Goal: Task Accomplishment & Management: Manage account settings

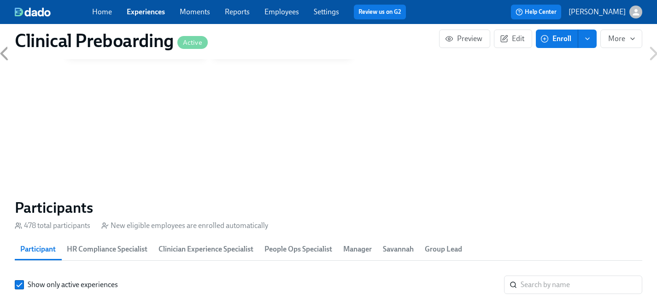
scroll to position [893, 0]
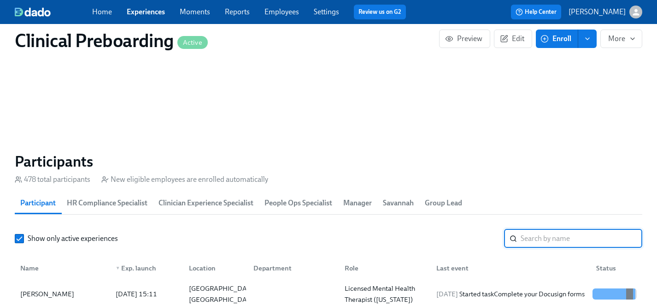
click at [539, 245] on input "search" at bounding box center [582, 238] width 122 height 18
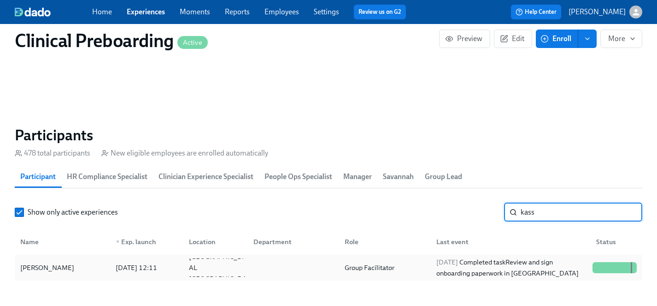
scroll to position [951, 0]
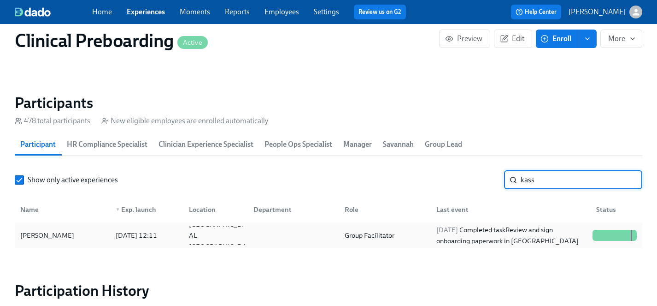
type input "kass"
click at [62, 236] on div "[PERSON_NAME]" at bounding box center [47, 235] width 61 height 11
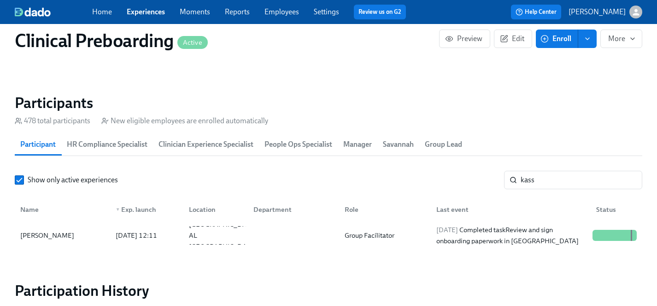
click at [149, 14] on link "Experiences" at bounding box center [146, 11] width 38 height 9
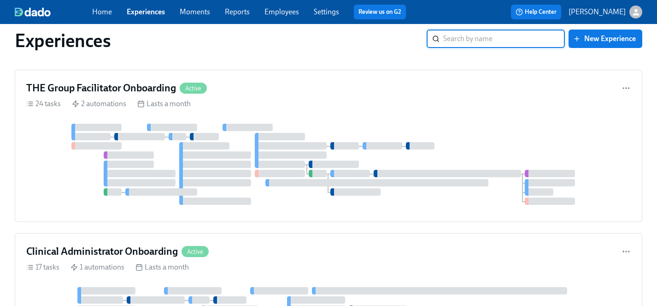
scroll to position [1664, 0]
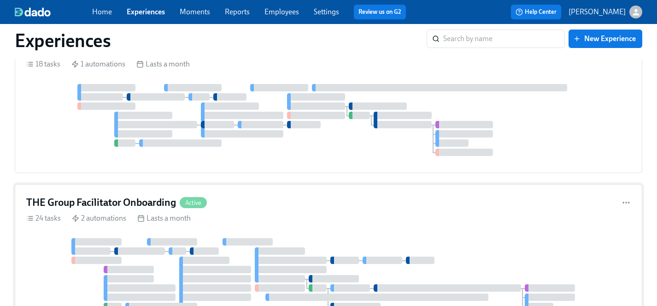
click at [265, 212] on div "THE Group Facilitator Onboarding Active 24 tasks 2 automations Lasts a month" at bounding box center [329, 260] width 628 height 152
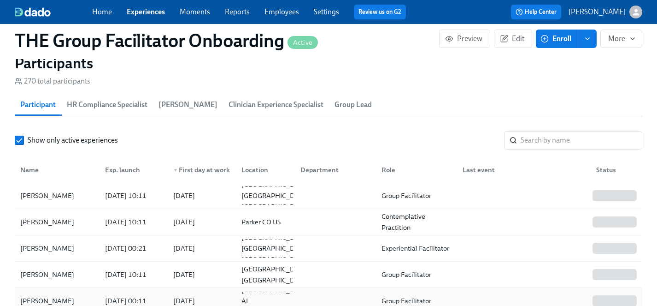
scroll to position [0, 13202]
click at [64, 295] on div "[PERSON_NAME]" at bounding box center [47, 300] width 61 height 11
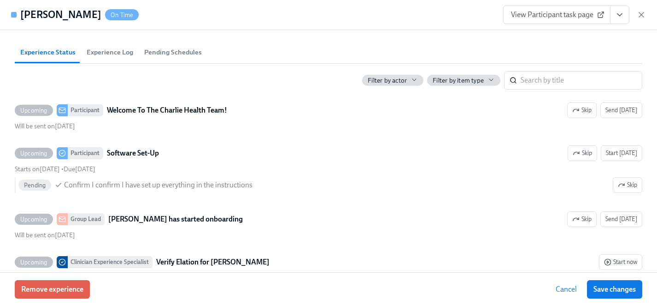
scroll to position [272, 0]
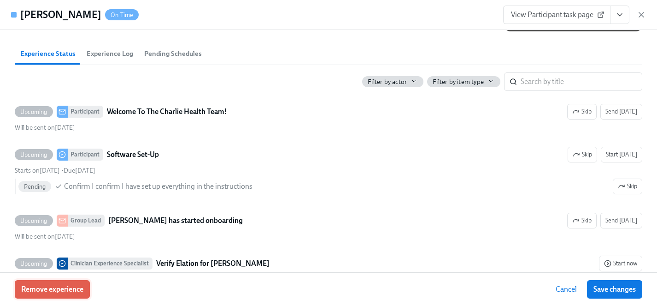
click at [64, 291] on span "Remove experience" at bounding box center [52, 288] width 62 height 9
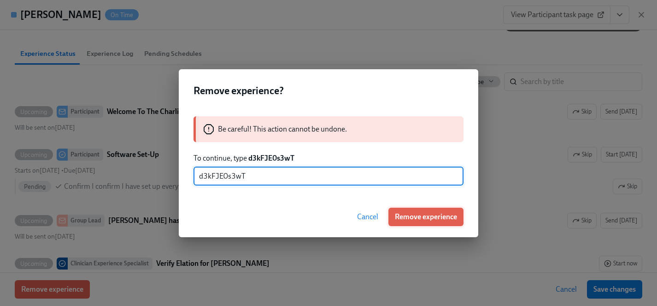
type input "d3kFJE0s3wT"
click at [419, 217] on span "Remove experience" at bounding box center [426, 216] width 62 height 9
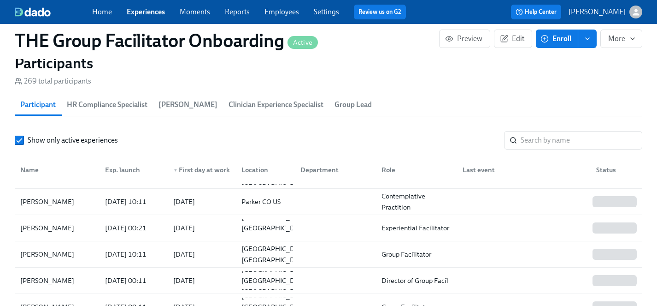
click at [151, 10] on link "Experiences" at bounding box center [146, 11] width 38 height 9
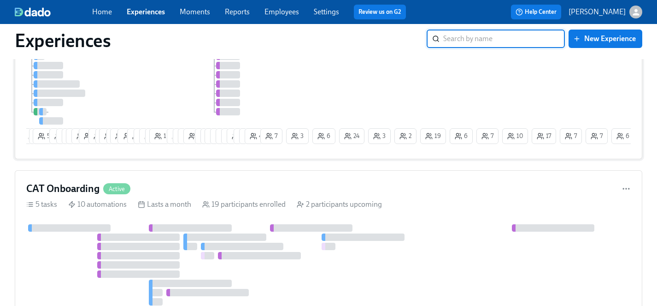
scroll to position [35, 0]
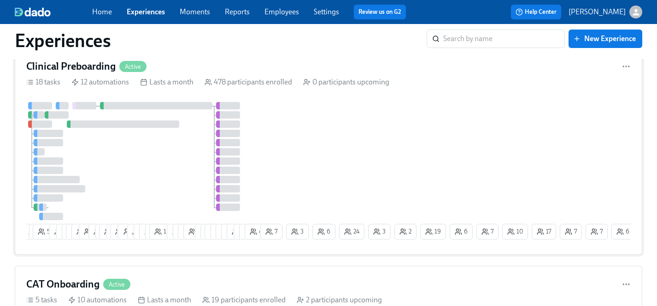
click at [326, 168] on div "6 5 55 10 6 9 10 19 2 11 2 16 2 16 1 12 6 6 3 14 8 1 6 8 4 2 23 21 12 11 12 2 3…" at bounding box center [328, 172] width 605 height 141
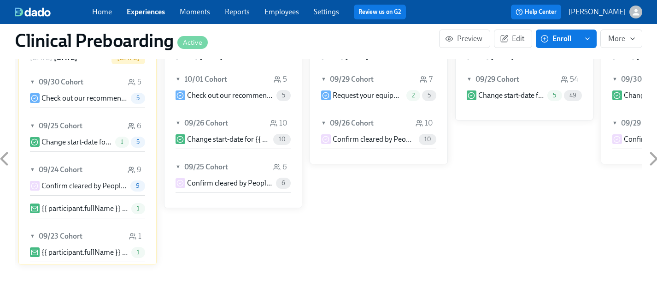
scroll to position [891, 0]
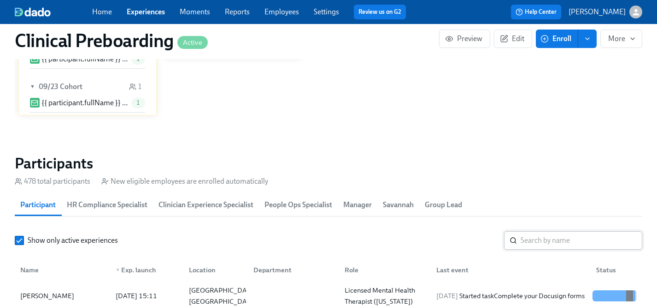
click at [578, 242] on input "search" at bounding box center [582, 240] width 122 height 18
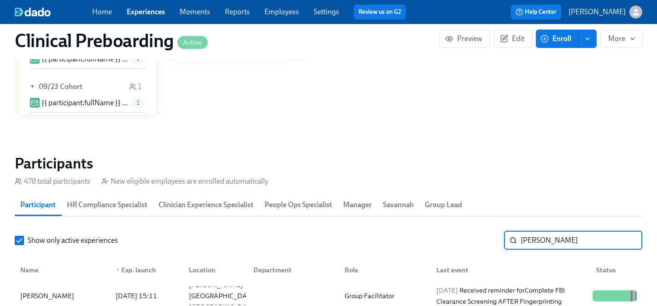
scroll to position [959, 0]
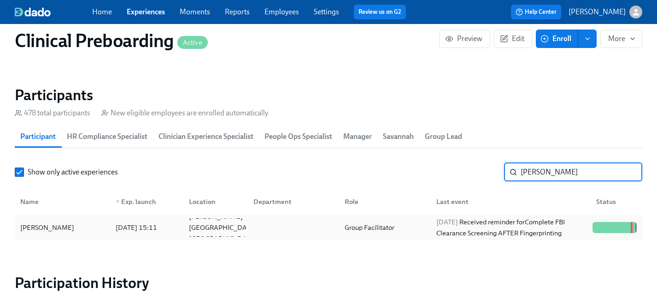
type input "[PERSON_NAME]"
click at [61, 231] on div "[PERSON_NAME]" at bounding box center [47, 227] width 61 height 11
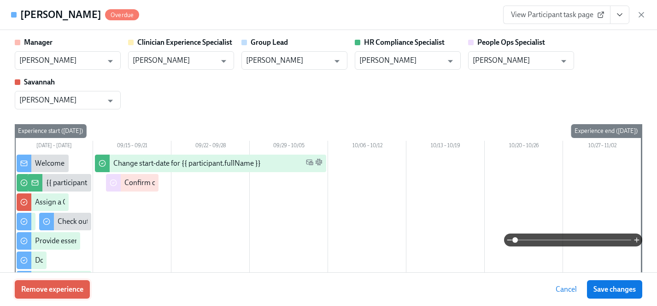
click at [65, 288] on span "Remove experience" at bounding box center [52, 288] width 62 height 9
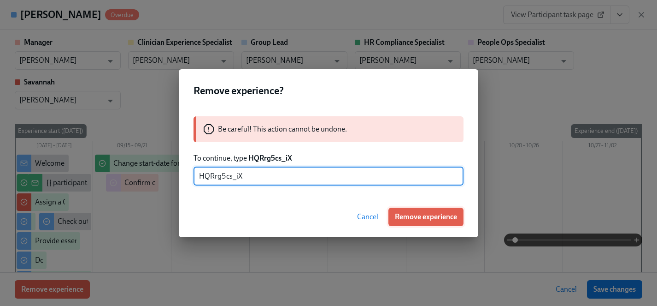
type input "HQRrg5cs_iX"
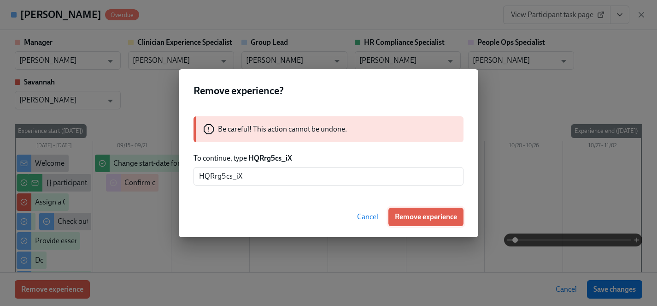
click at [424, 216] on span "Remove experience" at bounding box center [426, 216] width 62 height 9
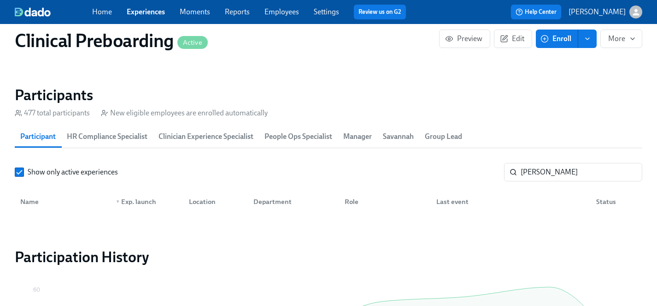
scroll to position [0, 11746]
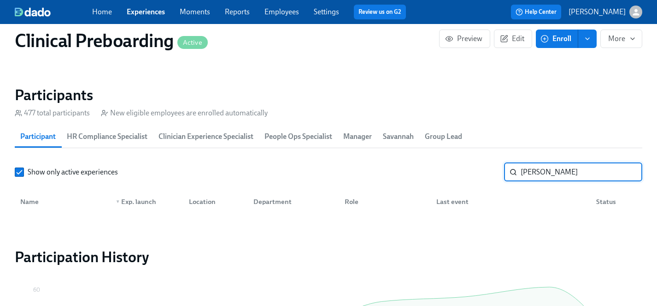
drag, startPoint x: 552, startPoint y: 174, endPoint x: 392, endPoint y: 171, distance: 160.4
click at [391, 173] on div "Show only active experiences [PERSON_NAME]" at bounding box center [329, 172] width 628 height 18
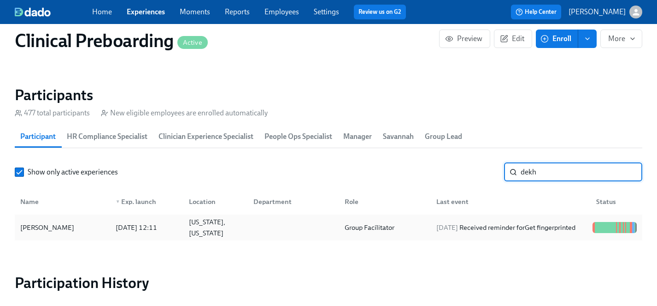
type input "dekh"
click at [47, 231] on div "[PERSON_NAME]" at bounding box center [47, 227] width 61 height 11
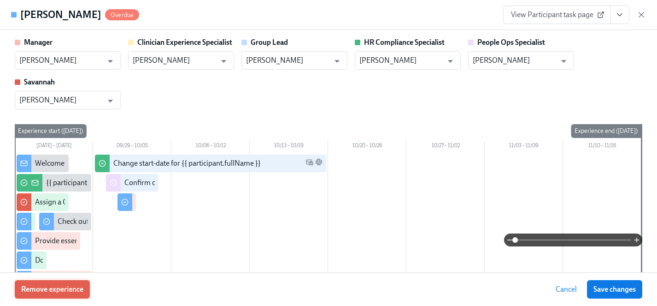
click at [48, 289] on span "Remove experience" at bounding box center [52, 288] width 62 height 9
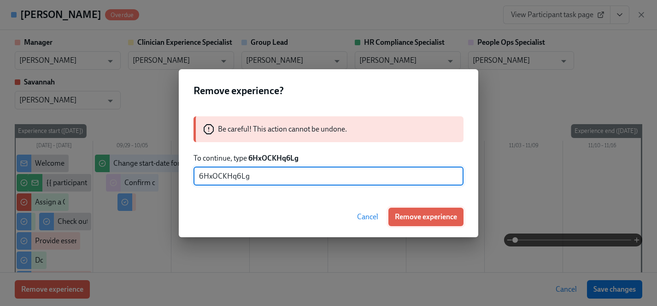
type input "6HxOCKHq6Lg"
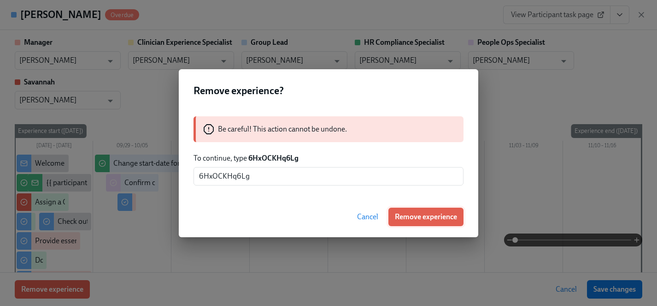
click at [431, 221] on span "Remove experience" at bounding box center [426, 216] width 62 height 9
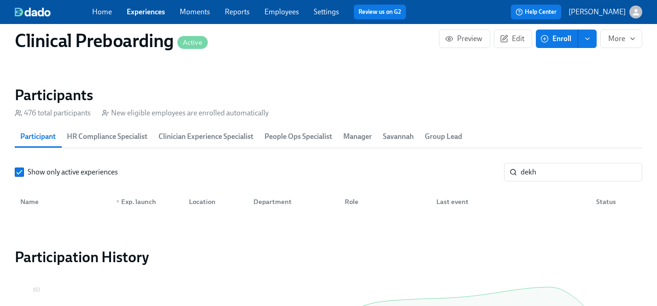
click at [549, 189] on div "Name ▼ Exp. launch Location Department Role Last event Status" at bounding box center [329, 199] width 628 height 29
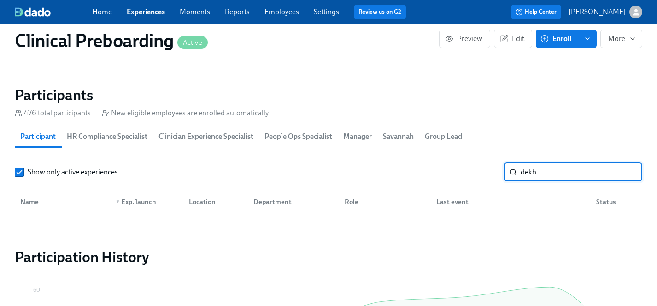
drag, startPoint x: 549, startPoint y: 178, endPoint x: 486, endPoint y: 177, distance: 63.6
click at [486, 177] on div "Show only active experiences dekh ​" at bounding box center [329, 172] width 628 height 18
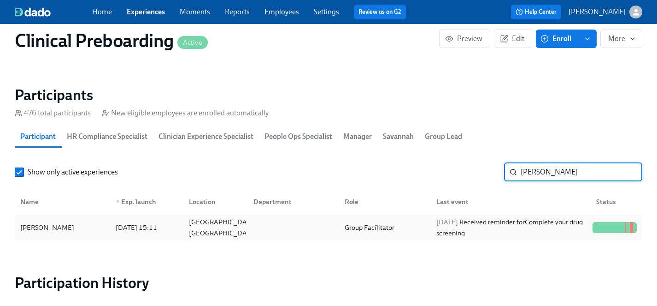
type input "[PERSON_NAME]"
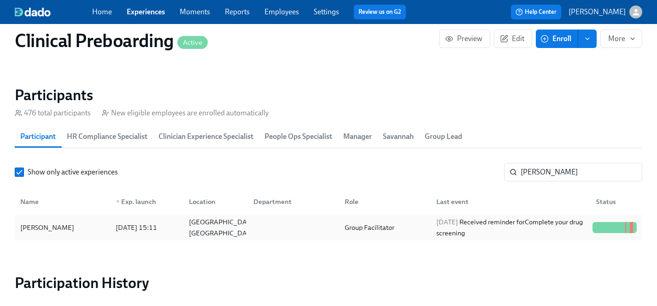
click at [42, 232] on div "[PERSON_NAME]" at bounding box center [47, 227] width 61 height 11
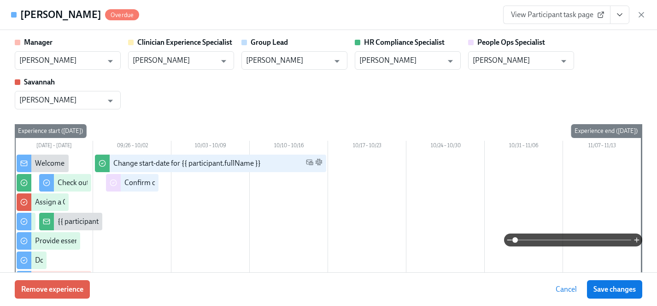
click at [618, 16] on icon "View task page" at bounding box center [619, 14] width 9 height 9
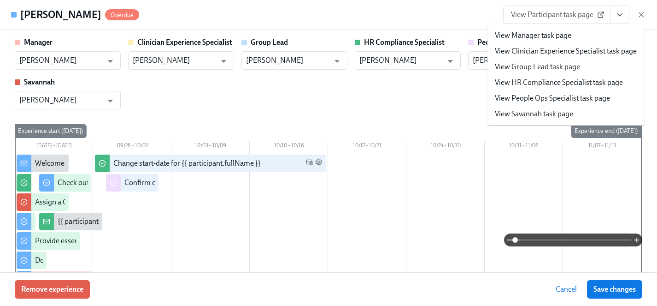
click at [528, 80] on link "View HR Compliance Specialist task page" at bounding box center [559, 82] width 128 height 10
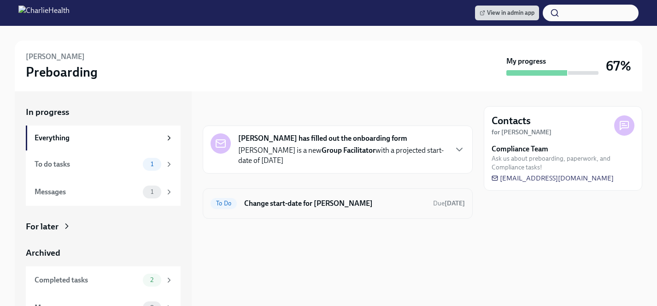
click at [333, 207] on h6 "Change start-date for [PERSON_NAME]" at bounding box center [335, 203] width 182 height 10
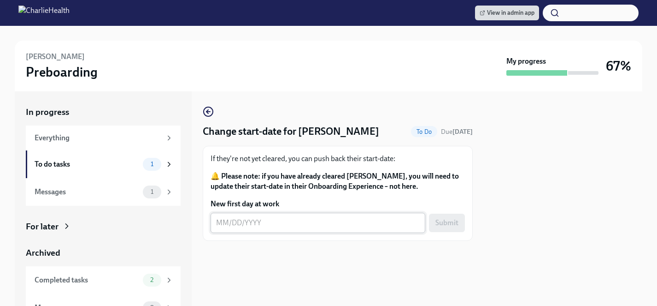
click at [262, 224] on textarea "New first day at work" at bounding box center [318, 222] width 204 height 11
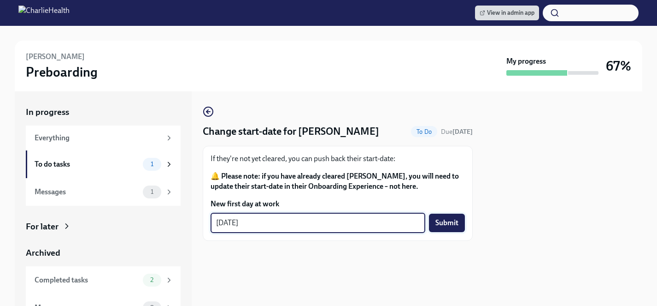
type textarea "[DATE]"
click at [448, 223] on span "Submit" at bounding box center [447, 222] width 23 height 9
